Goal: Task Accomplishment & Management: Complete application form

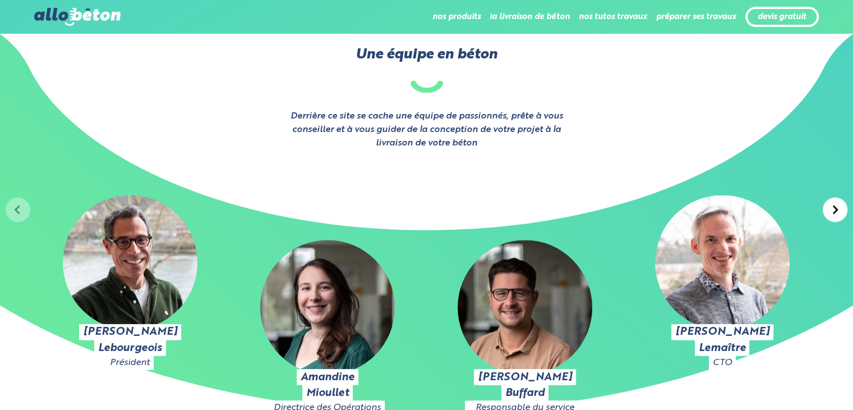
scroll to position [1800, 0]
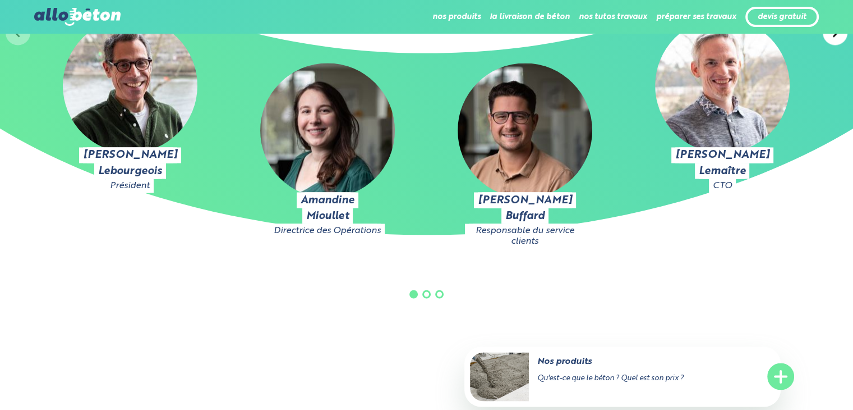
scroll to position [0, 0]
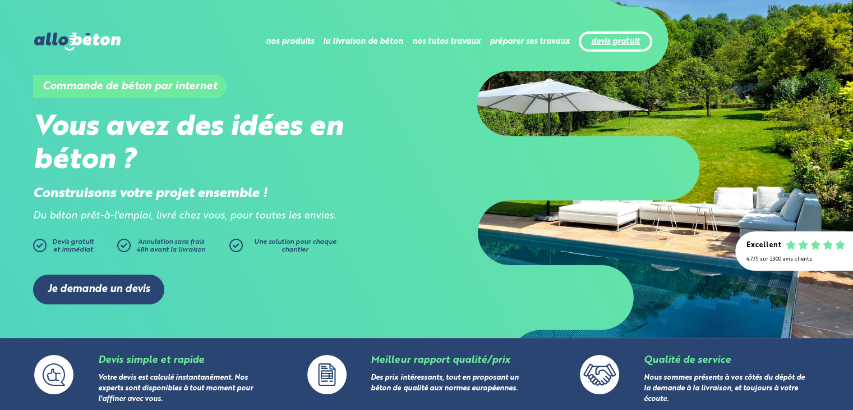
click at [635, 38] on link "devis gratuit" at bounding box center [615, 42] width 49 height 10
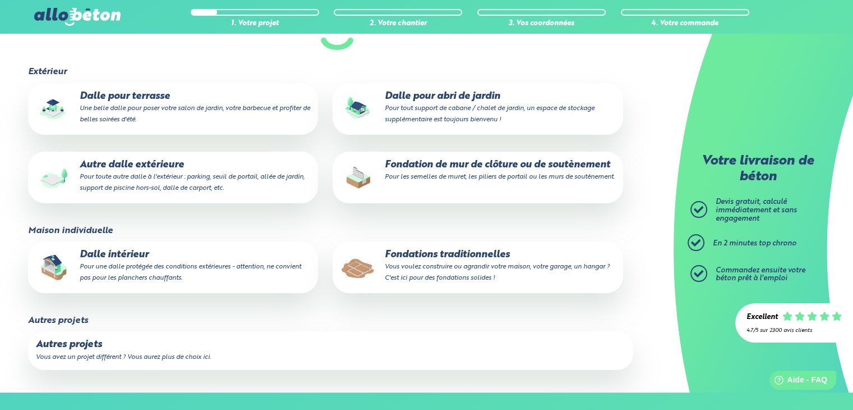
drag, startPoint x: 861, startPoint y: 71, endPoint x: 861, endPoint y: 155, distance: 84.7
click at [853, 155] on html "09 72 55 12 83 Conseils et Appel Gratuits nos produits le béton prêt à l'emploi…" at bounding box center [426, 197] width 853 height 668
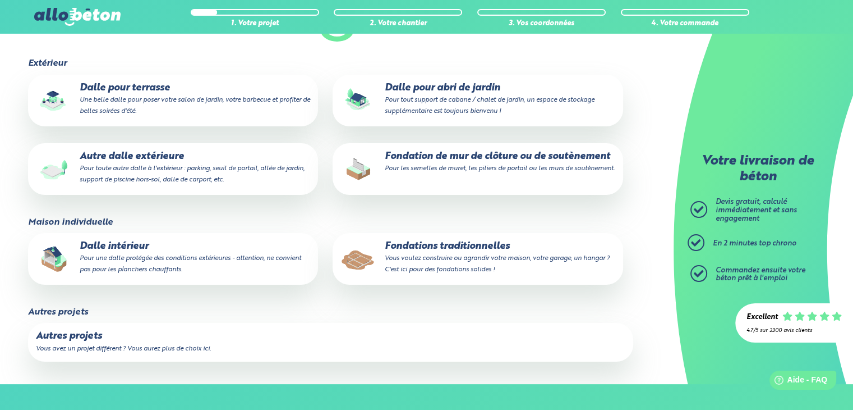
click at [173, 258] on small "Pour une dalle protégée des conditions extérieures - attention, ne convient pas…" at bounding box center [191, 264] width 222 height 18
click at [0, 0] on input "Dalle intérieur Pour une dalle protégée des conditions extérieures - attention,…" at bounding box center [0, 0] width 0 height 0
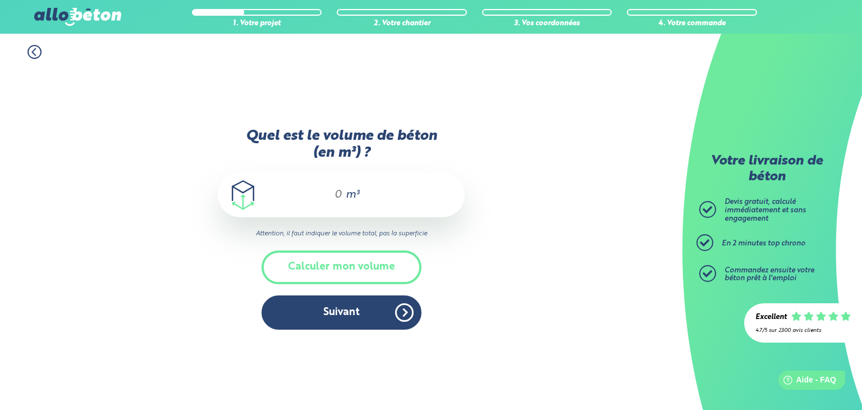
click at [337, 194] on input "Quel est le volume de béton (en m³) ?" at bounding box center [333, 194] width 19 height 13
type input "6"
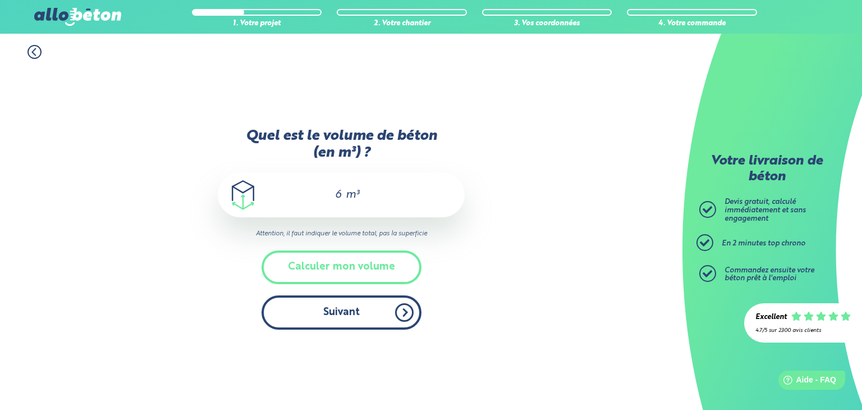
click at [370, 316] on button "Suivant" at bounding box center [341, 312] width 160 height 34
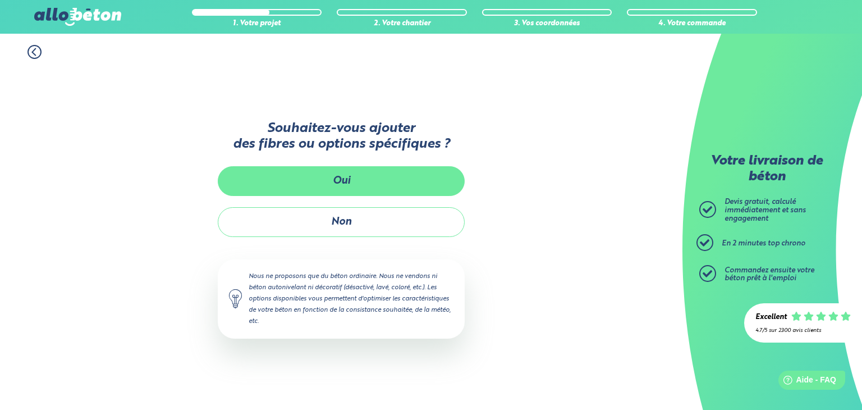
click at [384, 181] on button "Oui" at bounding box center [341, 181] width 247 height 30
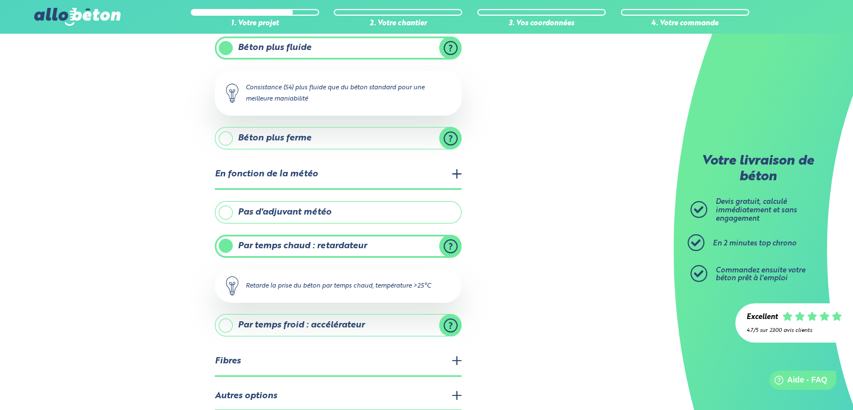
scroll to position [155, 0]
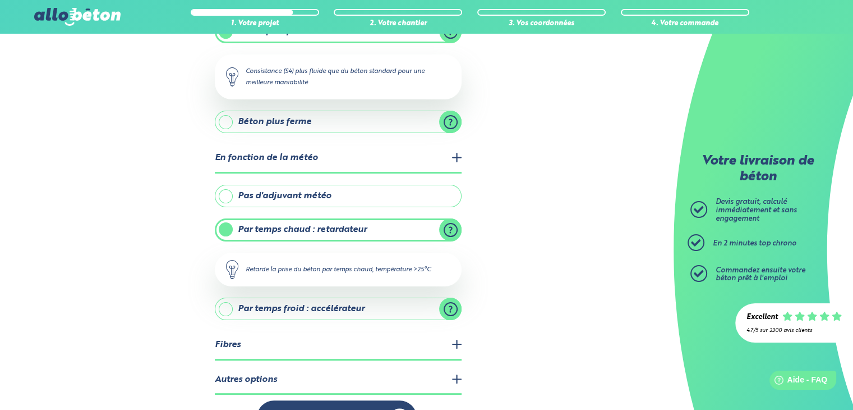
click at [346, 191] on label "Pas d'adjuvant météo" at bounding box center [338, 196] width 247 height 22
click at [0, 0] on input "Pas d'adjuvant météo" at bounding box center [0, 0] width 0 height 0
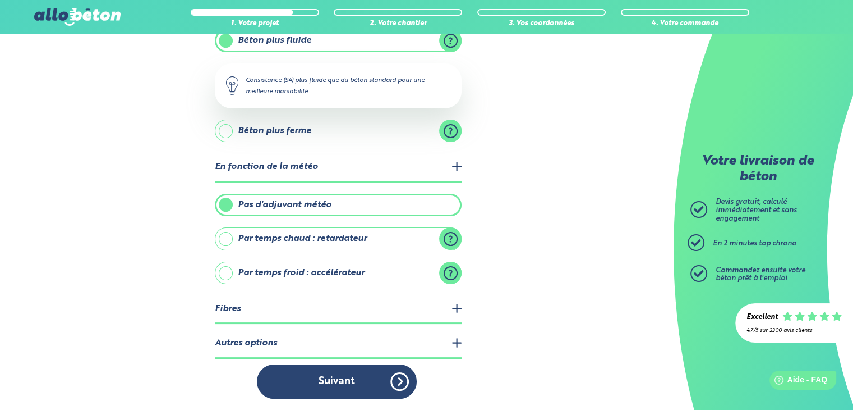
scroll to position [143, 0]
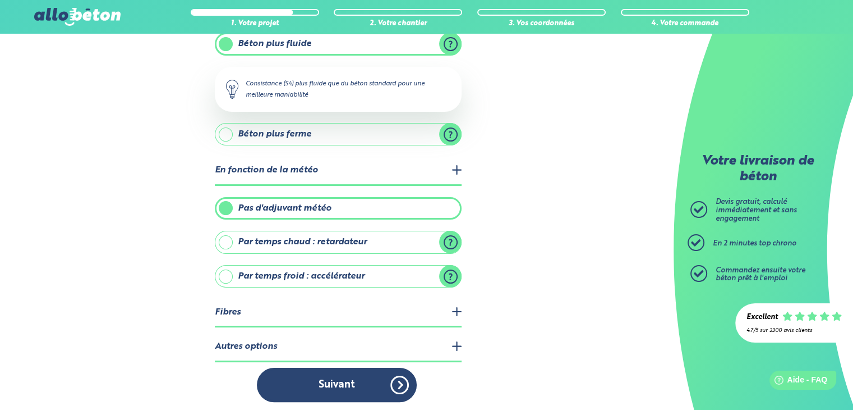
click at [447, 232] on label "Par temps chaud : retardateur" at bounding box center [338, 242] width 247 height 22
click at [0, 0] on input "Par temps chaud : retardateur" at bounding box center [0, 0] width 0 height 0
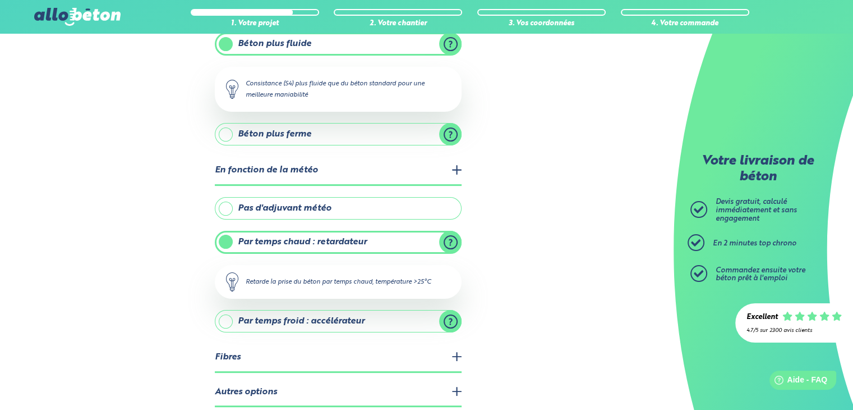
scroll to position [155, 0]
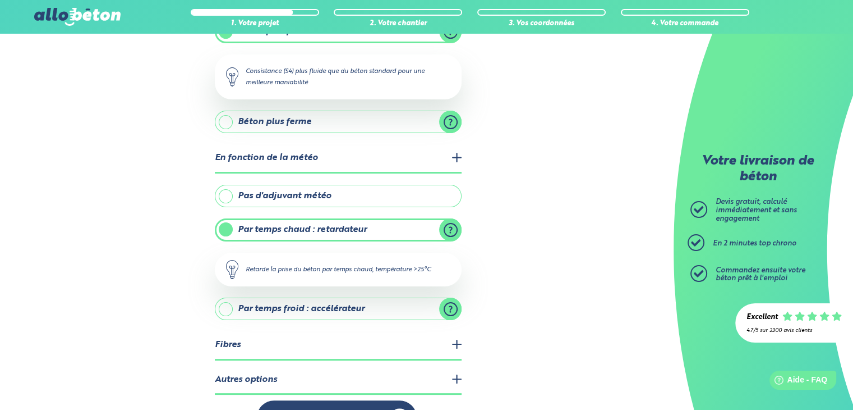
click at [231, 193] on label "Pas d'adjuvant météo" at bounding box center [338, 196] width 247 height 22
click at [0, 0] on input "Pas d'adjuvant météo" at bounding box center [0, 0] width 0 height 0
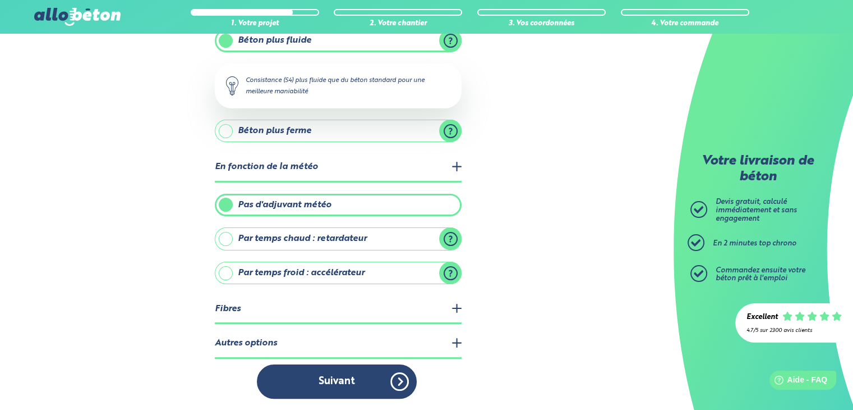
scroll to position [143, 0]
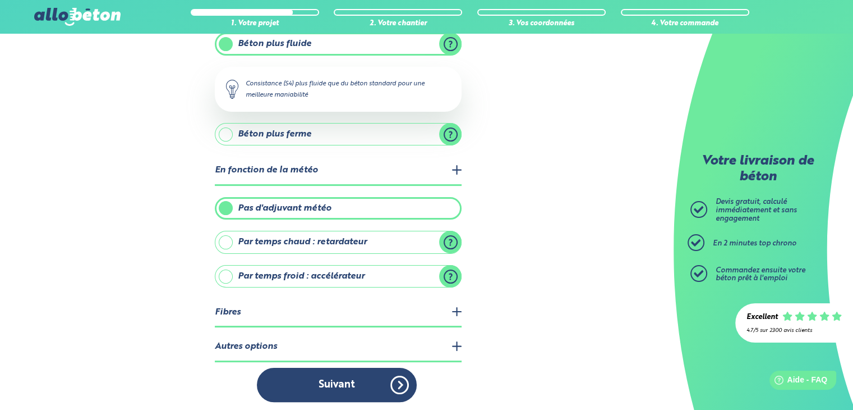
click at [458, 306] on legend "Fibres" at bounding box center [338, 312] width 247 height 29
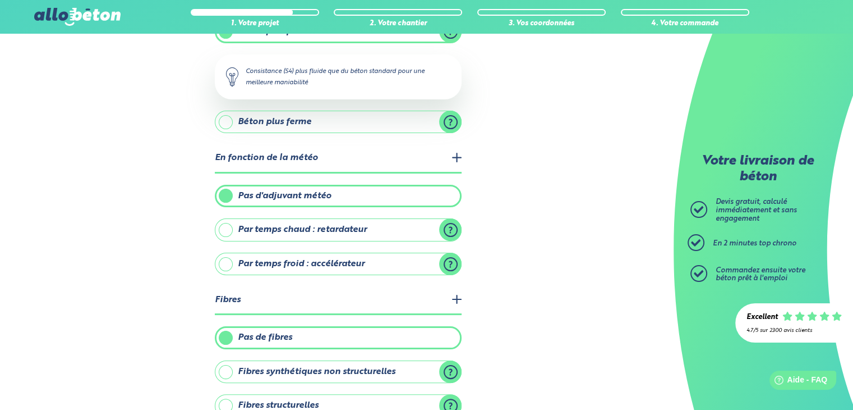
scroll to position [249, 0]
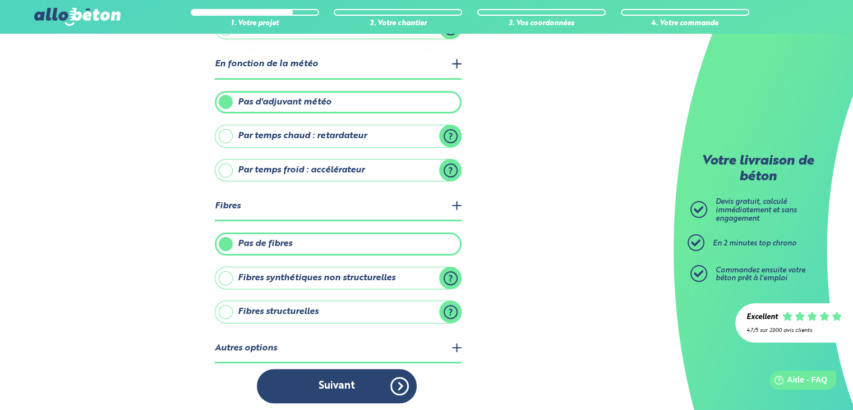
click at [361, 307] on label "Fibres structurelles" at bounding box center [338, 311] width 247 height 22
click at [0, 0] on input "Fibres structurelles" at bounding box center [0, 0] width 0 height 0
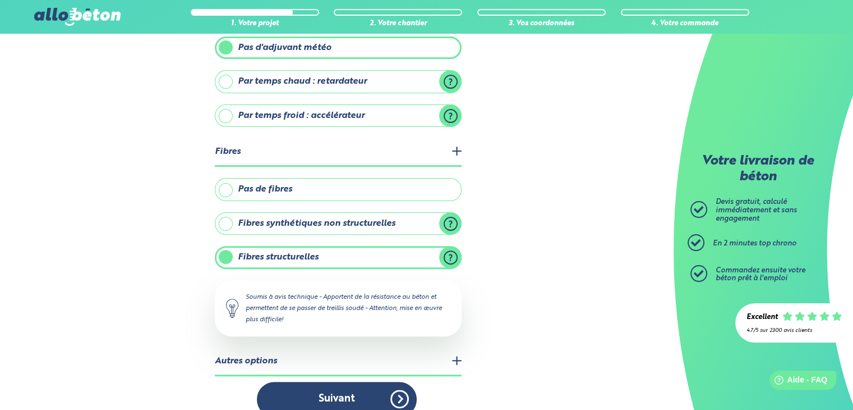
scroll to position [316, 0]
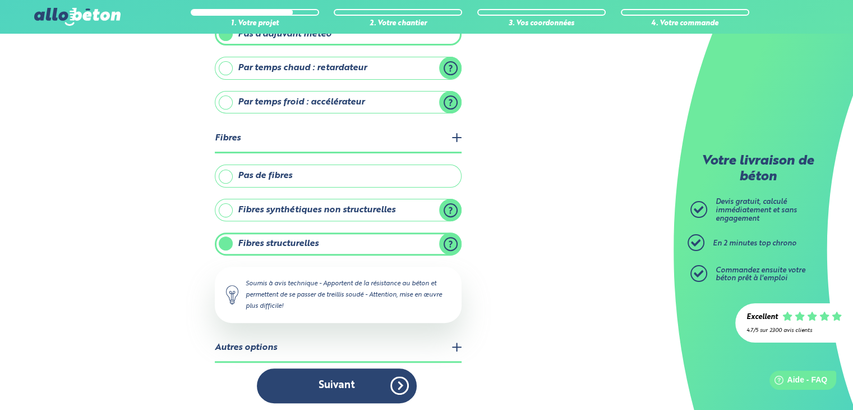
click at [452, 338] on legend "Autres options" at bounding box center [338, 348] width 247 height 29
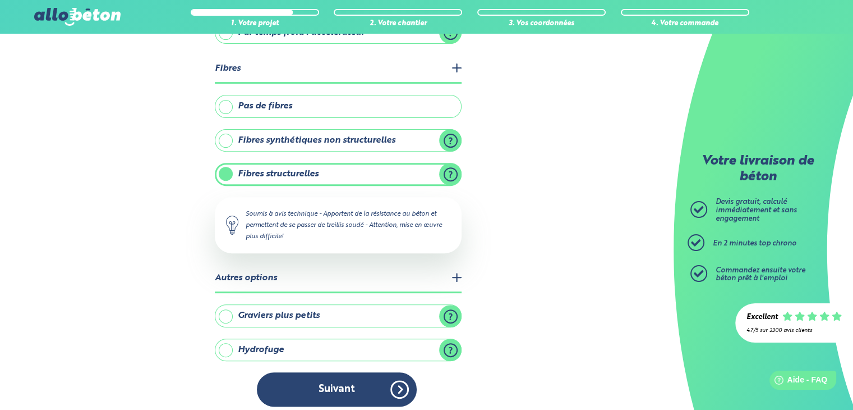
scroll to position [389, 0]
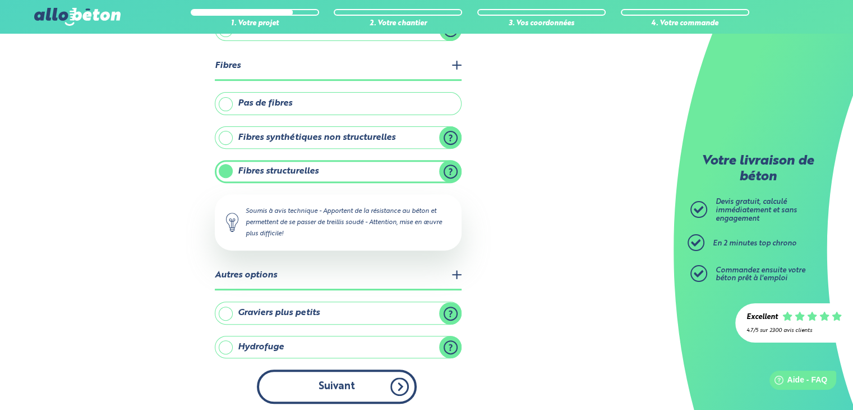
click at [349, 382] on button "Suivant" at bounding box center [337, 386] width 160 height 34
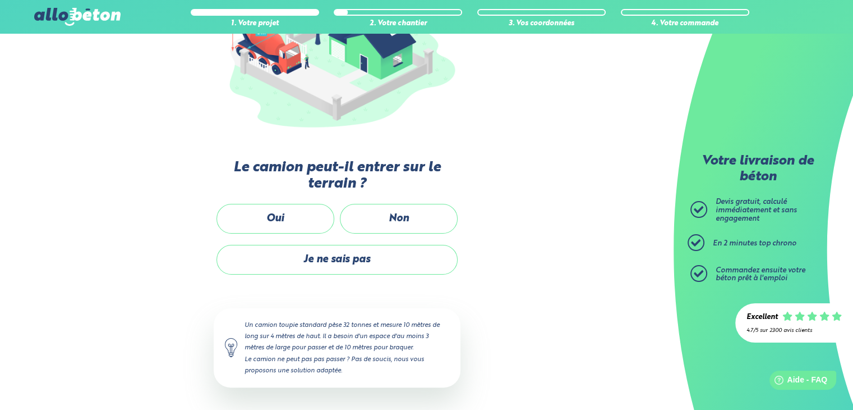
scroll to position [184, 0]
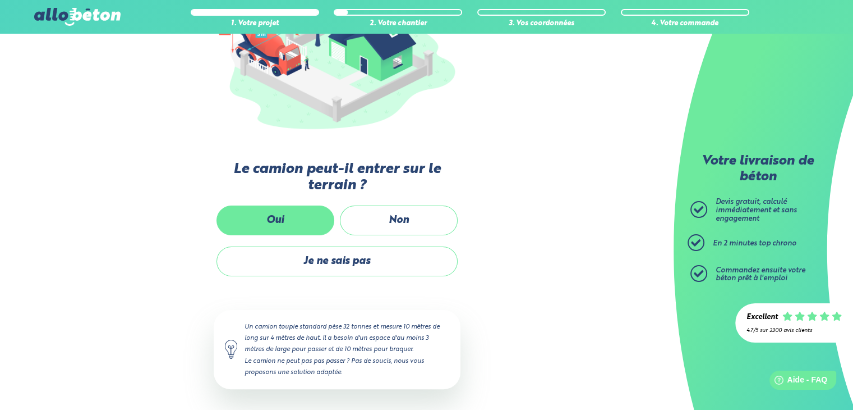
click at [277, 216] on label "Oui" at bounding box center [276, 220] width 118 height 30
click at [0, 0] on input "Oui" at bounding box center [0, 0] width 0 height 0
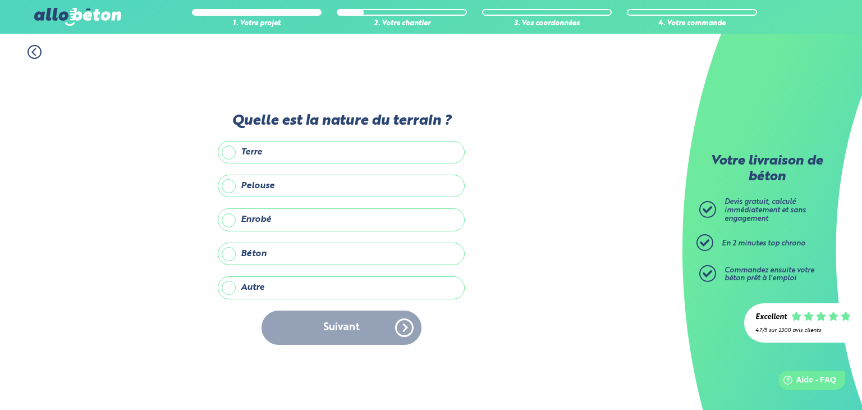
click at [227, 154] on label "Terre" at bounding box center [341, 152] width 247 height 22
click at [0, 0] on input "Terre" at bounding box center [0, 0] width 0 height 0
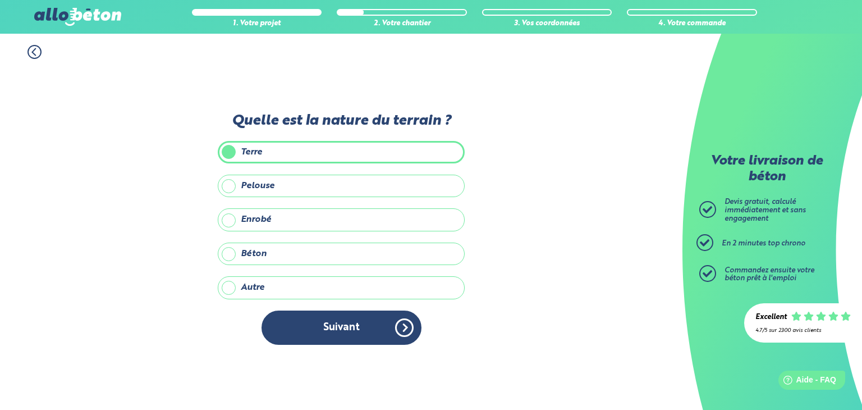
click at [228, 187] on label "Pelouse" at bounding box center [341, 185] width 247 height 22
click at [0, 0] on input "Pelouse" at bounding box center [0, 0] width 0 height 0
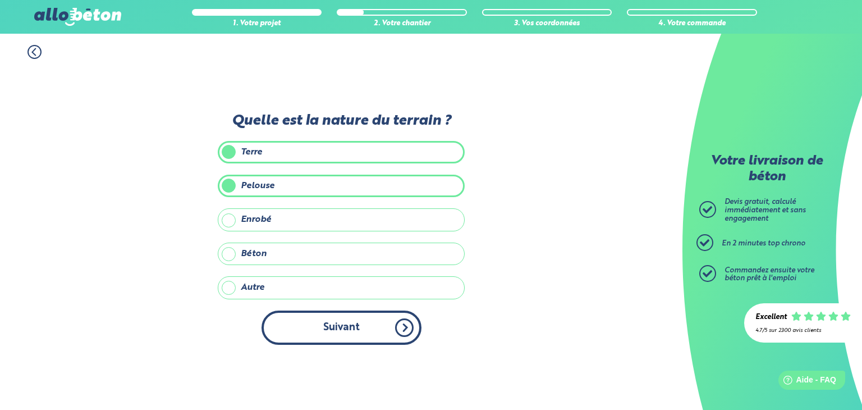
click at [347, 328] on button "Suivant" at bounding box center [341, 327] width 160 height 34
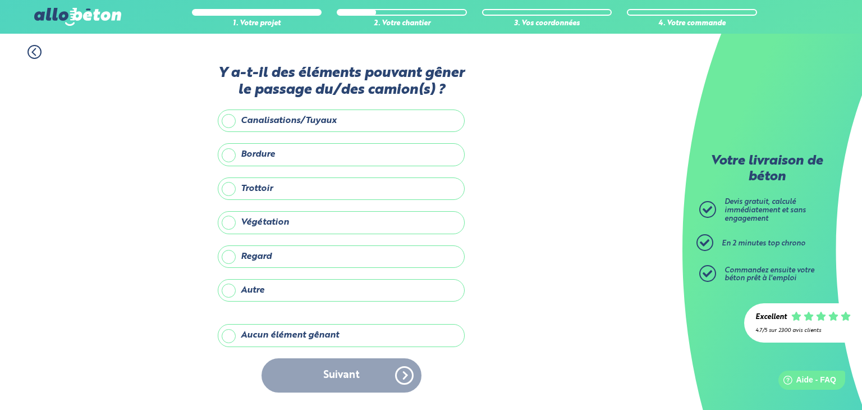
click at [236, 335] on label "Aucun élément gênant" at bounding box center [341, 335] width 247 height 22
click at [0, 0] on input "Aucun élément gênant" at bounding box center [0, 0] width 0 height 0
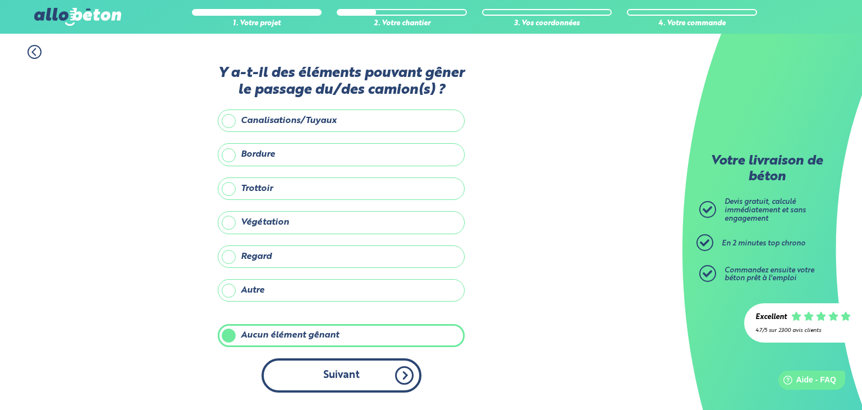
click at [389, 378] on button "Suivant" at bounding box center [341, 375] width 160 height 34
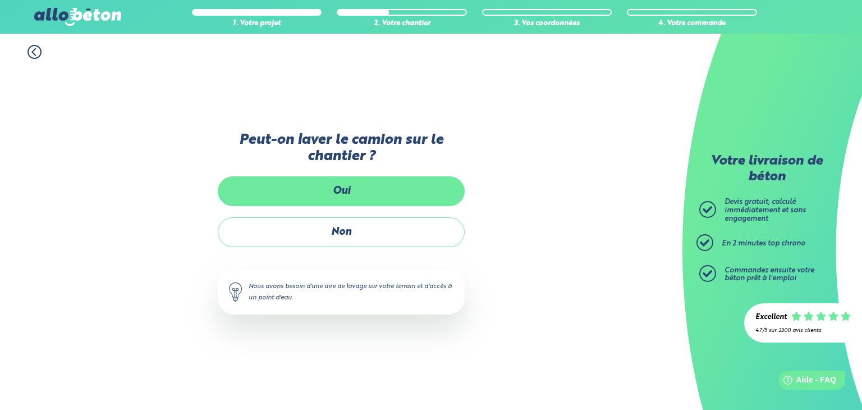
click at [394, 191] on label "Oui" at bounding box center [341, 191] width 247 height 30
click at [0, 0] on input "Oui" at bounding box center [0, 0] width 0 height 0
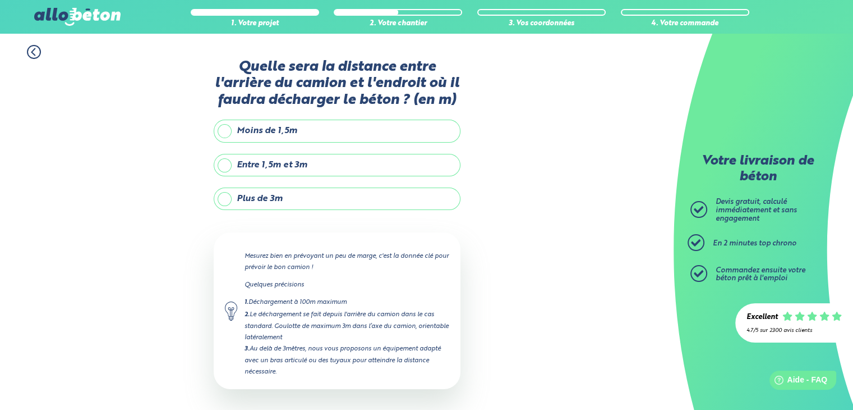
click at [220, 193] on label "Plus de 3m" at bounding box center [337, 198] width 247 height 22
click at [0, 0] on input "Plus de 3m" at bounding box center [0, 0] width 0 height 0
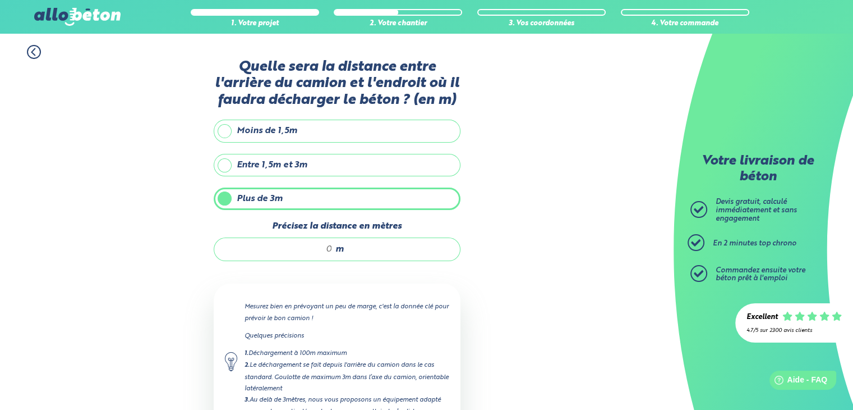
click at [321, 243] on input "Précisez la distance en mètres" at bounding box center [279, 248] width 107 height 11
click at [502, 288] on div "1. Votre projet 2. Votre chantier 3. Vos coordonnées 4. Votre commande Quelle s…" at bounding box center [337, 271] width 674 height 474
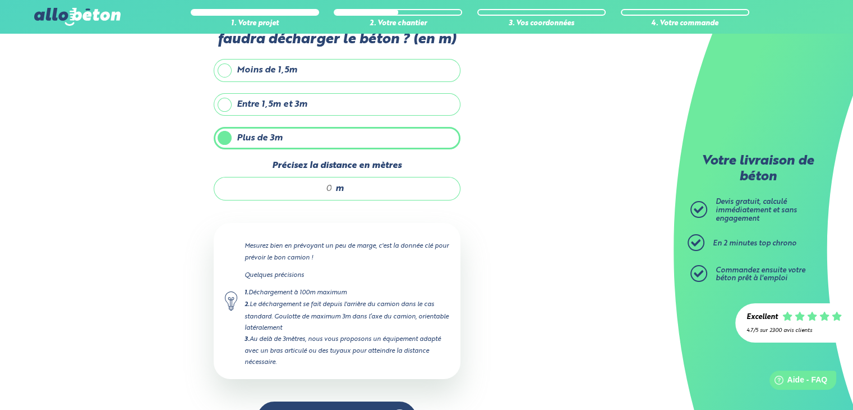
click at [315, 192] on input "Précisez la distance en mètres" at bounding box center [279, 188] width 107 height 11
click at [484, 232] on div "1. Votre projet 2. Votre chantier 3. Vos coordonnées 4. Votre commande Quelle s…" at bounding box center [337, 210] width 674 height 474
click at [319, 187] on input "Précisez la distance en mètres" at bounding box center [279, 188] width 107 height 11
type input "12"
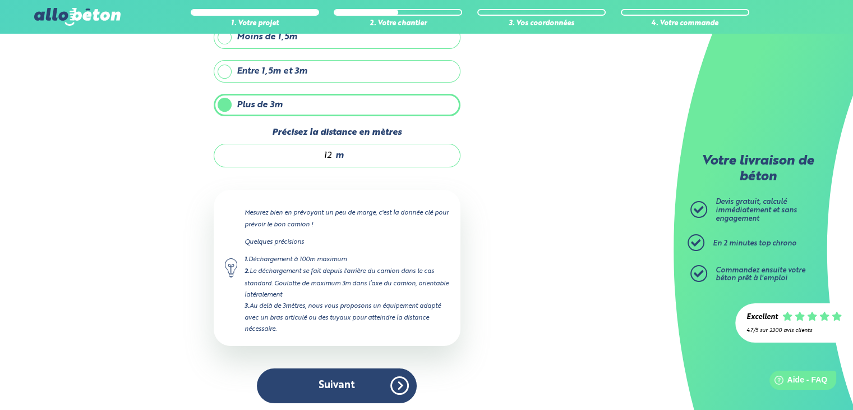
scroll to position [95, 0]
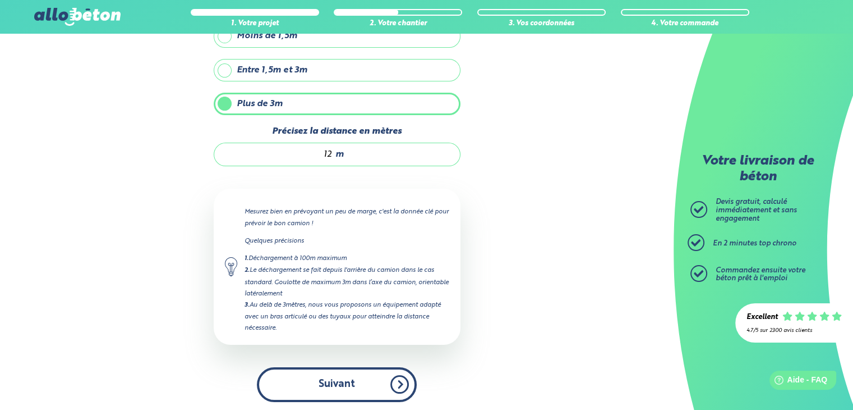
click at [379, 374] on button "Suivant" at bounding box center [337, 384] width 160 height 34
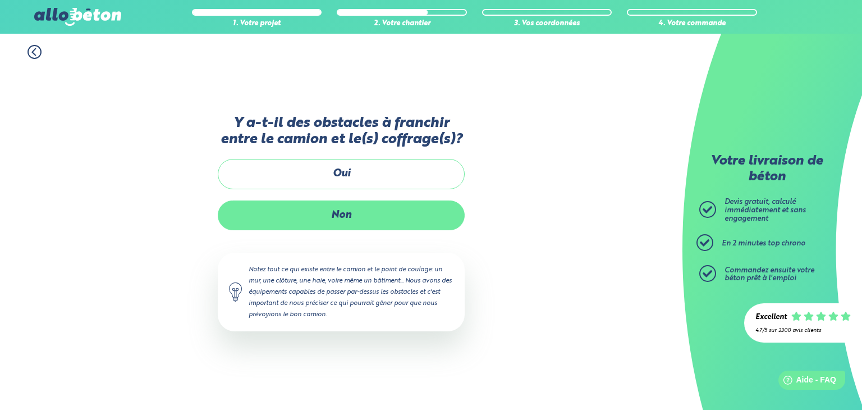
click at [390, 212] on label "Non" at bounding box center [341, 215] width 247 height 30
click at [0, 0] on input "Non" at bounding box center [0, 0] width 0 height 0
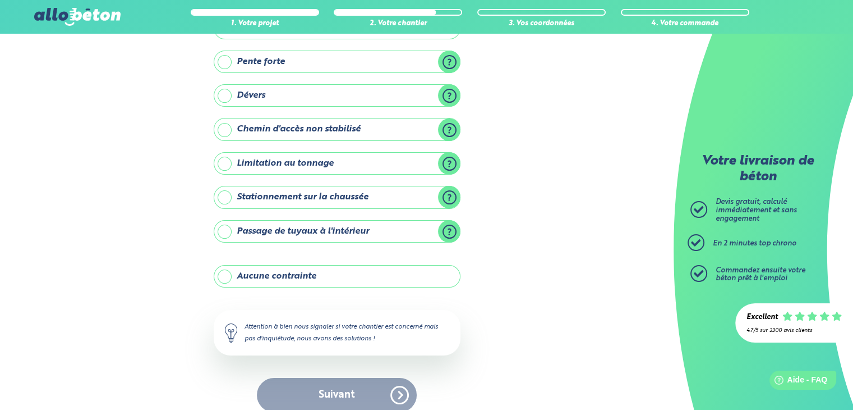
scroll to position [105, 0]
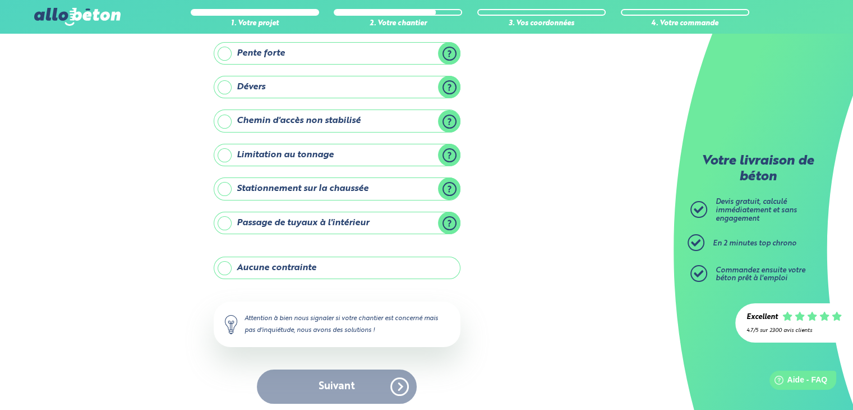
click at [236, 265] on label "Aucune contrainte" at bounding box center [337, 267] width 247 height 22
click at [0, 0] on input "Aucune contrainte" at bounding box center [0, 0] width 0 height 0
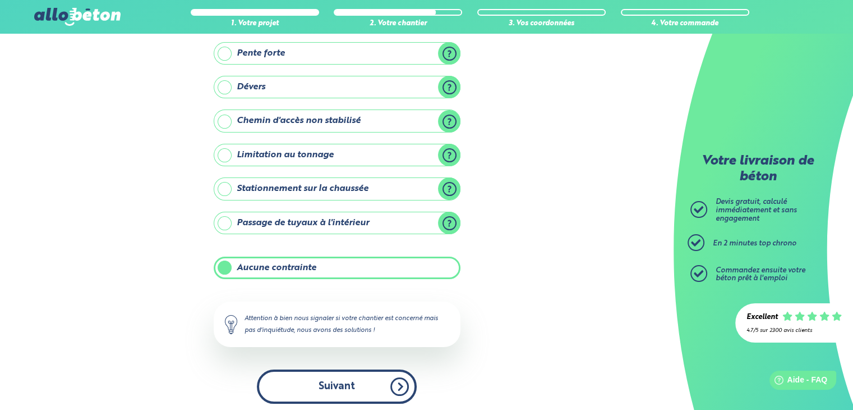
click at [367, 378] on button "Suivant" at bounding box center [337, 386] width 160 height 34
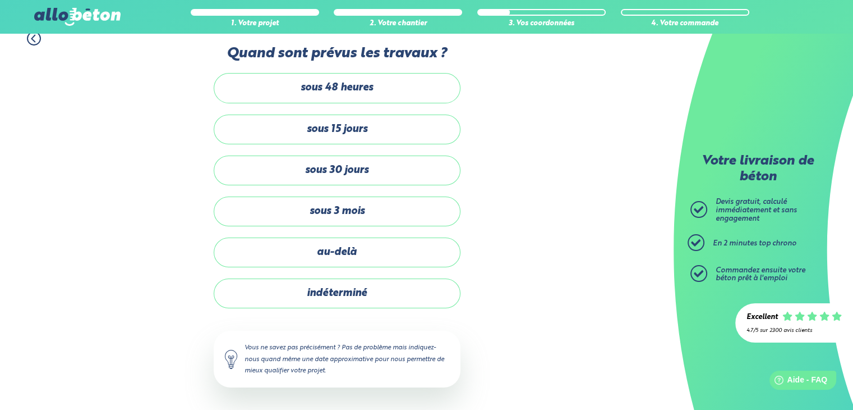
scroll to position [12, 0]
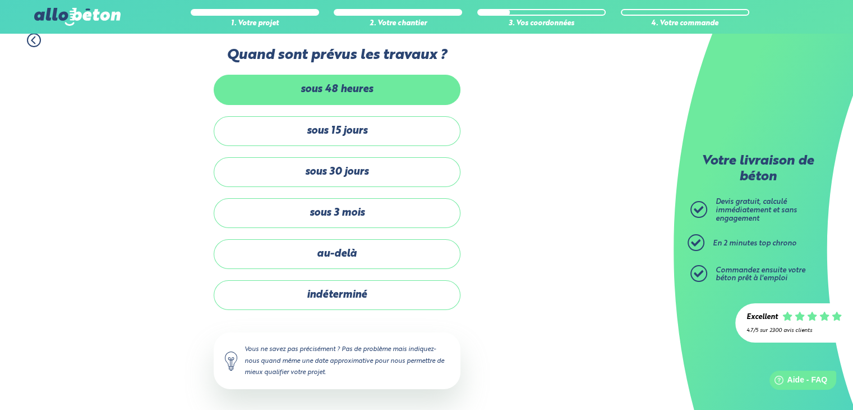
click at [372, 84] on label "sous 48 heures" at bounding box center [337, 90] width 247 height 30
click at [0, 0] on input "sous 48 heures" at bounding box center [0, 0] width 0 height 0
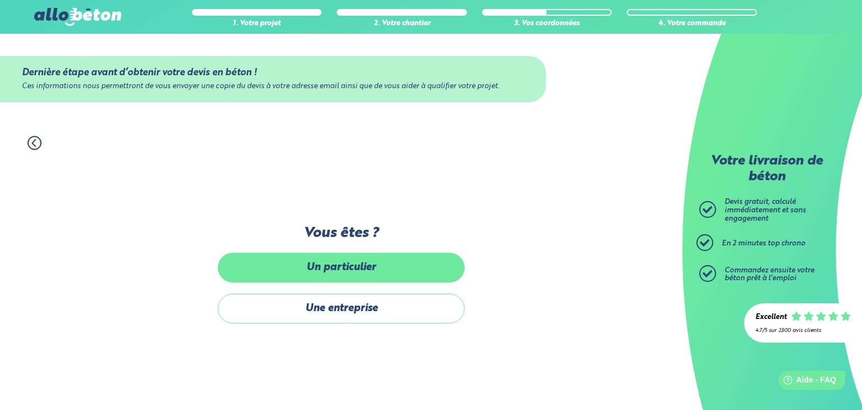
click at [417, 264] on label "Un particulier" at bounding box center [341, 267] width 247 height 30
click at [0, 0] on input "Un particulier" at bounding box center [0, 0] width 0 height 0
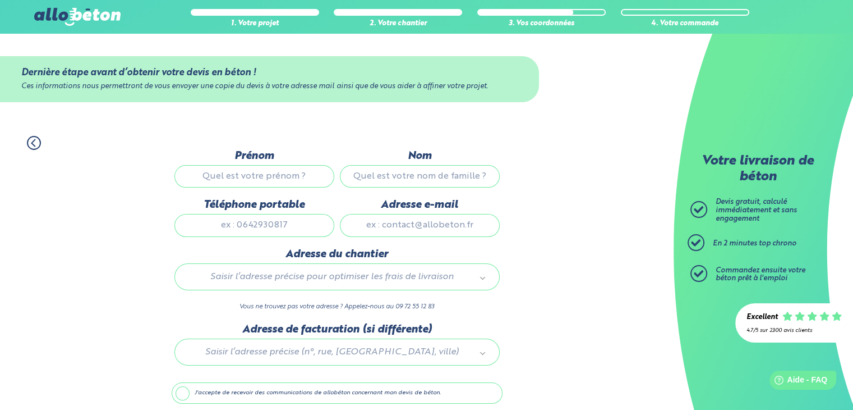
click at [293, 172] on input "Prénom" at bounding box center [254, 176] width 160 height 22
type input "arnaud"
type input "sirugue"
click at [288, 224] on input "Téléphone portable" at bounding box center [254, 225] width 160 height 22
drag, startPoint x: 288, startPoint y: 224, endPoint x: 211, endPoint y: 222, distance: 76.9
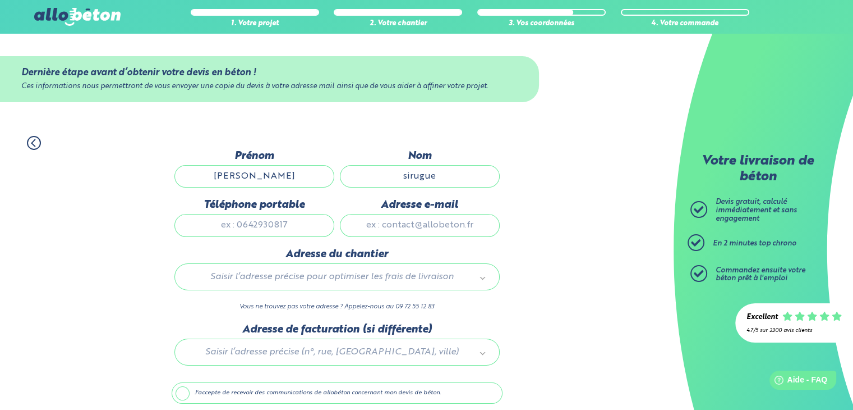
click at [211, 222] on input "Téléphone portable" at bounding box center [254, 225] width 160 height 22
drag, startPoint x: 243, startPoint y: 225, endPoint x: 251, endPoint y: 229, distance: 8.6
click at [251, 229] on input "Téléphone portable" at bounding box center [254, 225] width 160 height 22
drag, startPoint x: 282, startPoint y: 227, endPoint x: 226, endPoint y: 226, distance: 56.1
click at [227, 226] on input "Téléphone portable" at bounding box center [254, 225] width 160 height 22
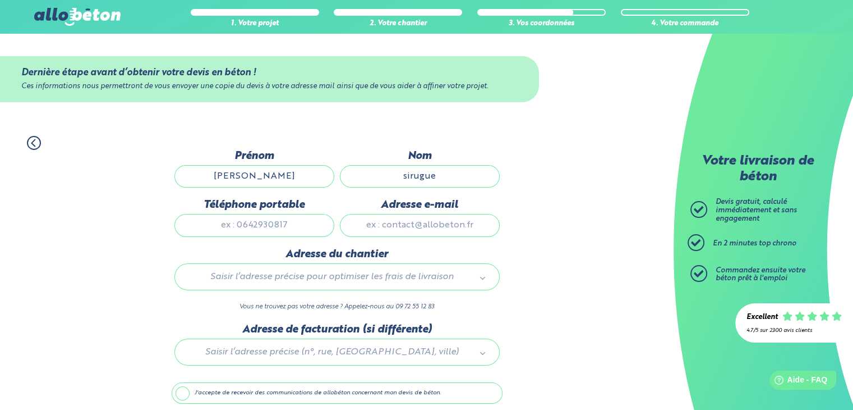
click at [240, 229] on input "Téléphone portable" at bounding box center [254, 225] width 160 height 22
drag, startPoint x: 240, startPoint y: 229, endPoint x: 357, endPoint y: 202, distance: 120.3
click at [242, 228] on input "Téléphone portable" at bounding box center [254, 225] width 160 height 22
click at [420, 175] on input "sirugue" at bounding box center [420, 176] width 160 height 22
click at [278, 224] on input "Téléphone portable" at bounding box center [254, 225] width 160 height 22
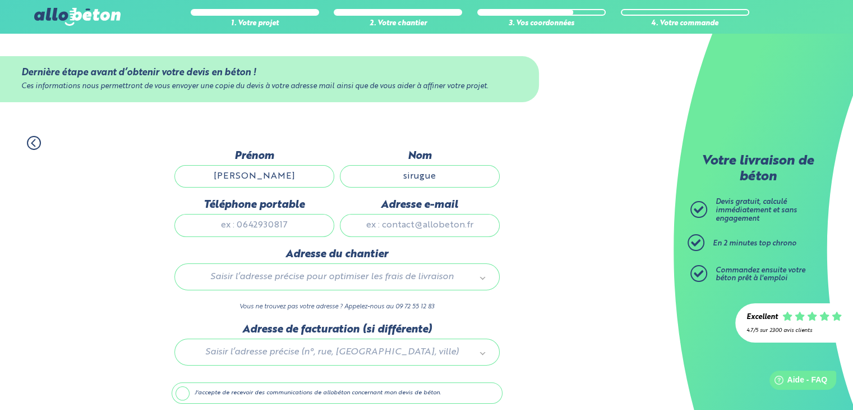
click at [231, 223] on input "Téléphone portable" at bounding box center [254, 225] width 160 height 22
click at [452, 232] on input "Adresse e-mail" at bounding box center [420, 225] width 160 height 22
type input "arnaud.sirugue@laposte.net"
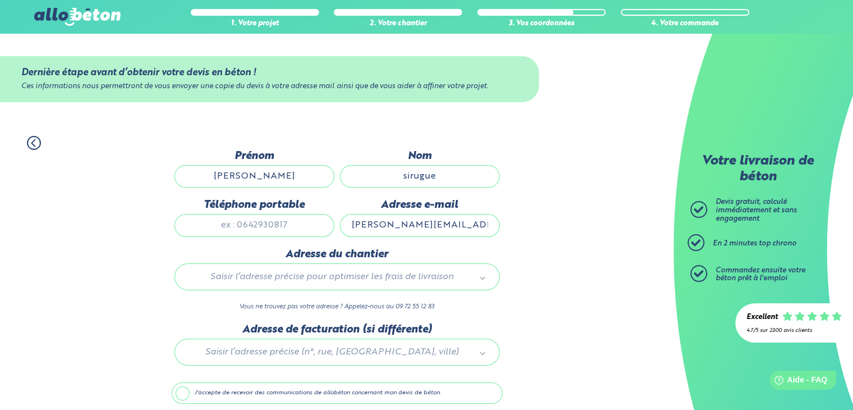
click at [282, 227] on input "Téléphone portable" at bounding box center [254, 225] width 160 height 22
click at [275, 217] on input "Téléphone portable" at bounding box center [254, 225] width 160 height 22
type input "0783682829"
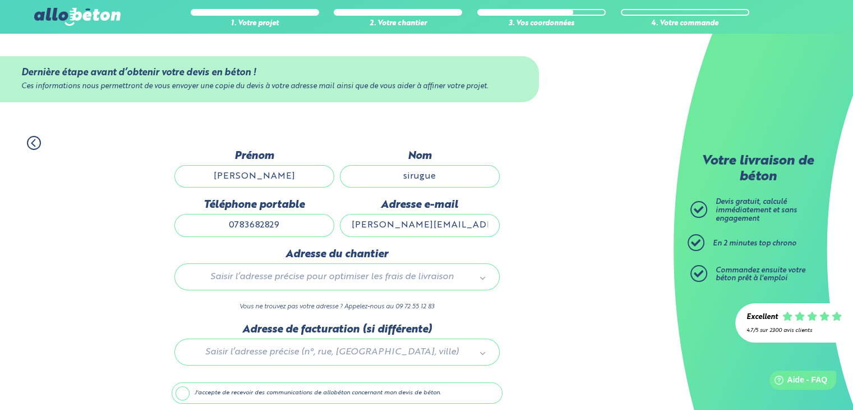
type input "995 route du Pas des Haies"
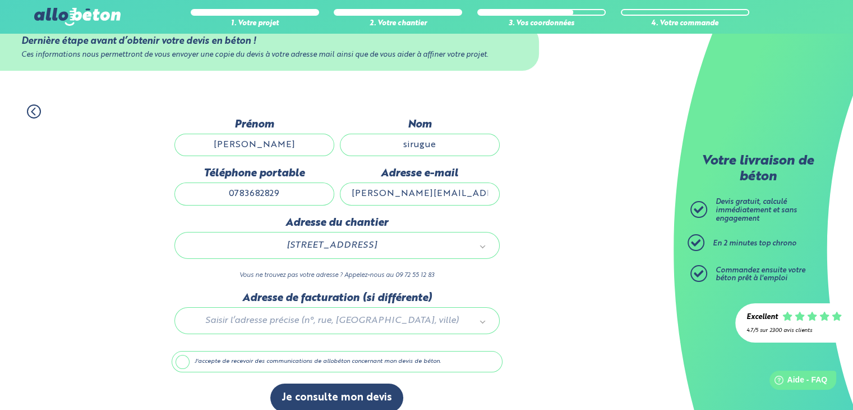
scroll to position [44, 0]
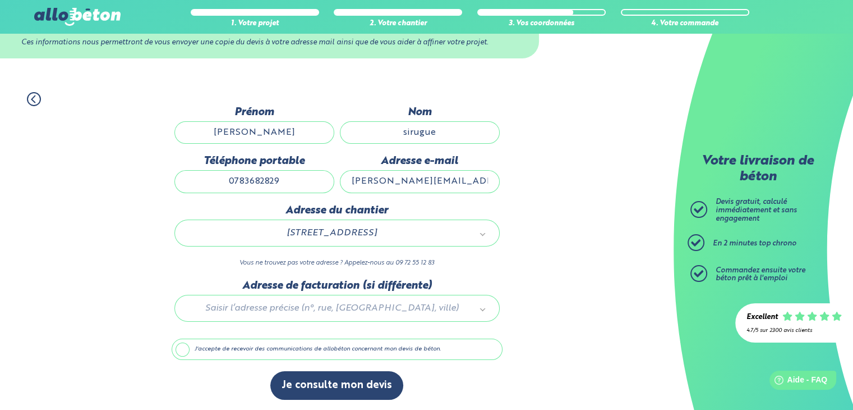
click at [298, 351] on label "J'accepte de recevoir des communications de allobéton concernant mon devis de b…" at bounding box center [337, 348] width 331 height 21
click at [0, 0] on input "J'accepte de recevoir des communications de allobéton concernant mon devis de b…" at bounding box center [0, 0] width 0 height 0
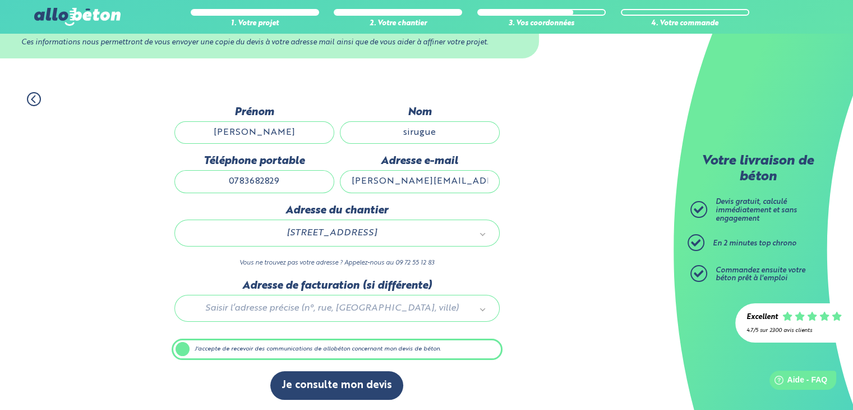
scroll to position [43, 0]
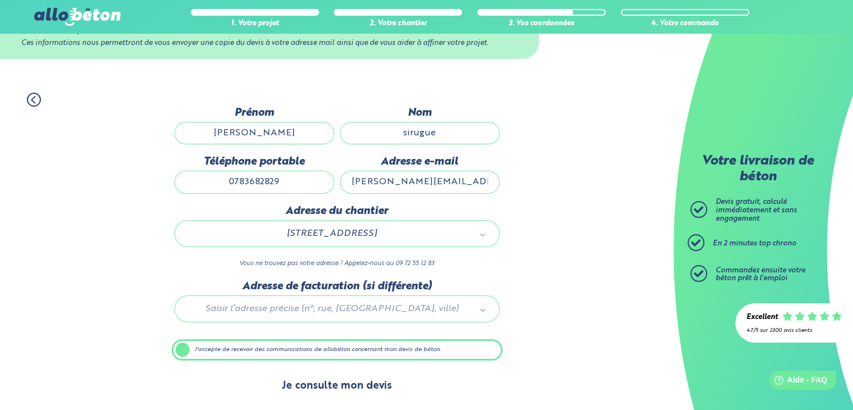
click at [339, 385] on button "Je consulte mon devis" at bounding box center [336, 385] width 133 height 29
